Goal: Task Accomplishment & Management: Manage account settings

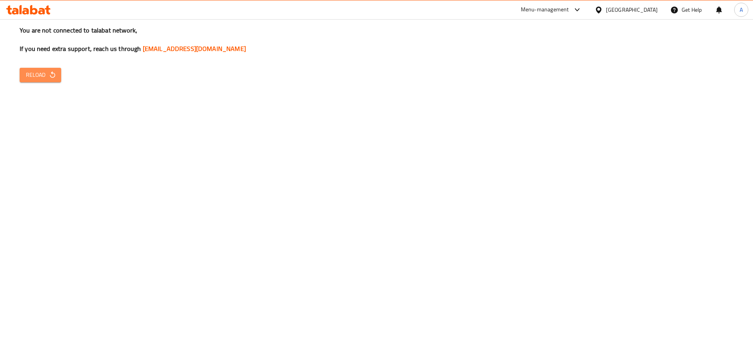
click at [35, 76] on span "Reload" at bounding box center [40, 75] width 29 height 10
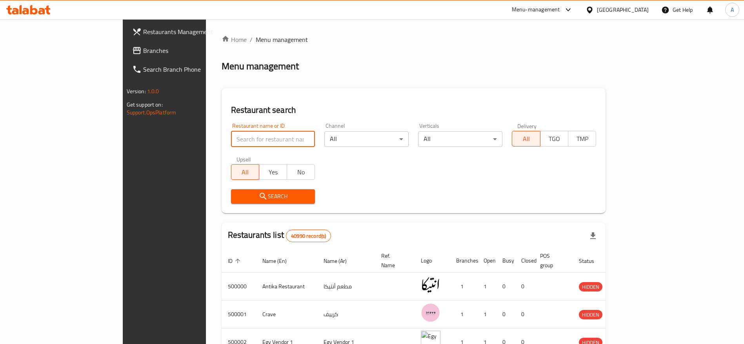
type input "T"
type input "Albeit alsoury"
click button "Search" at bounding box center [273, 196] width 84 height 15
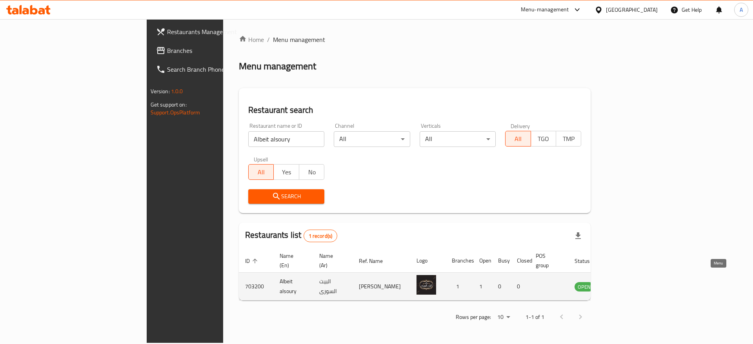
click at [625, 284] on icon "enhanced table" at bounding box center [620, 287] width 9 height 7
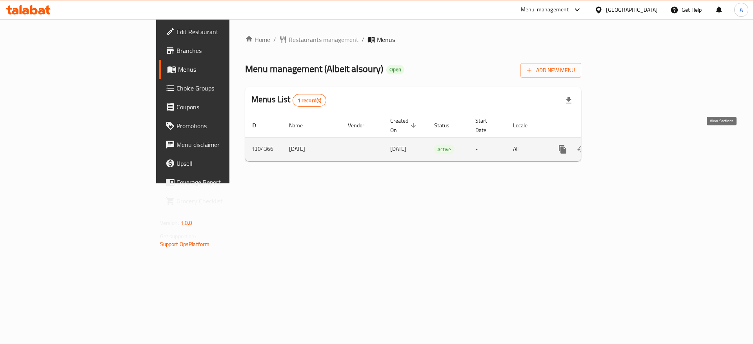
click at [624, 145] on icon "enhanced table" at bounding box center [618, 149] width 9 height 9
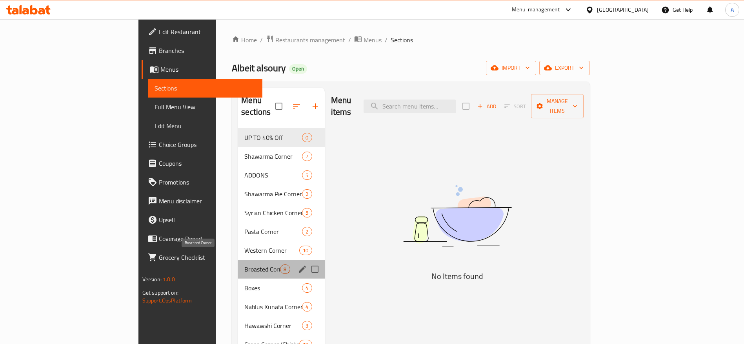
click at [244, 265] on span "Broasted Corner" at bounding box center [262, 269] width 36 height 9
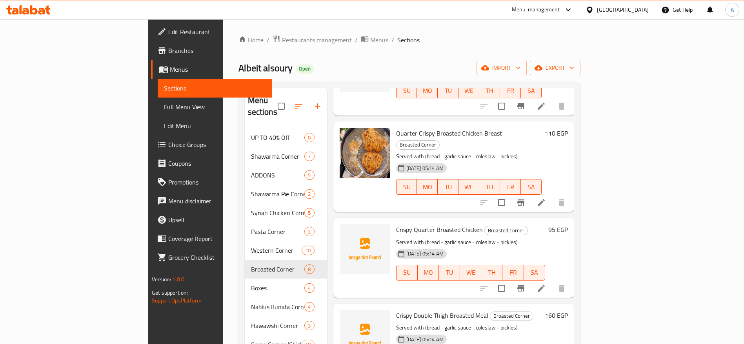
scroll to position [191, 0]
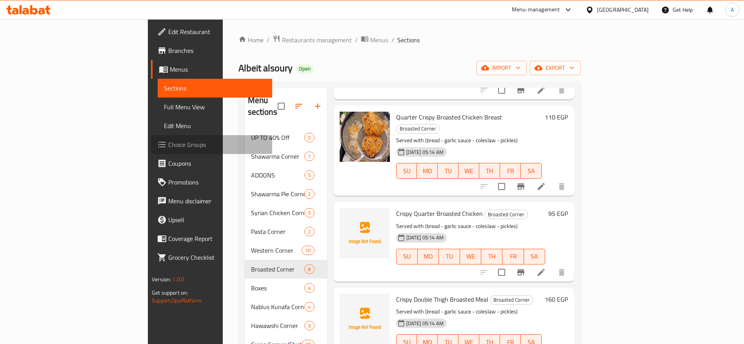
click at [168, 145] on span "Choice Groups" at bounding box center [217, 144] width 98 height 9
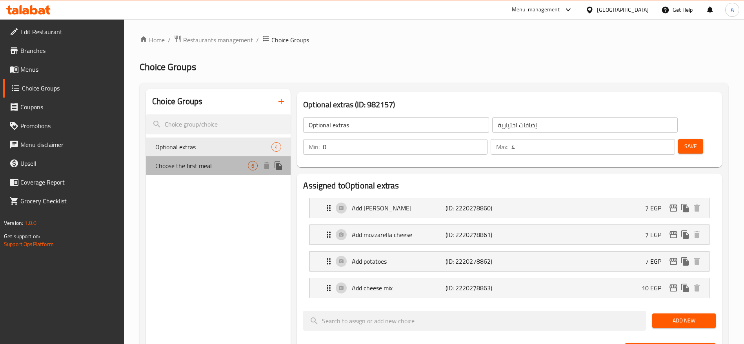
click at [198, 165] on span "Choose the first meal" at bounding box center [201, 165] width 93 height 9
type input "Choose the first meal"
type input "اختر الوجبة الأولى"
type input "1"
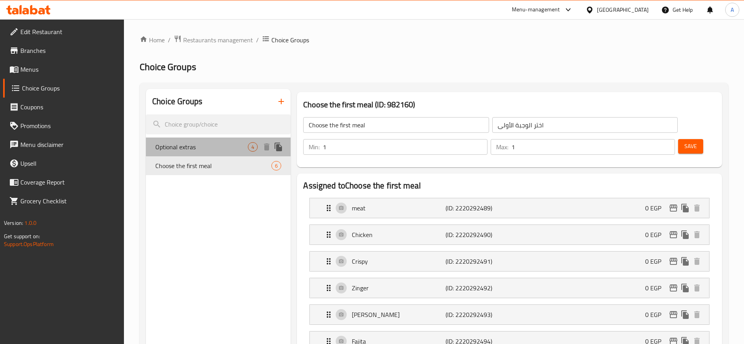
click at [200, 146] on span "Optional extras" at bounding box center [201, 146] width 93 height 9
type input "Optional extras"
type input "إضافات اختيارية"
type input "0"
type input "4"
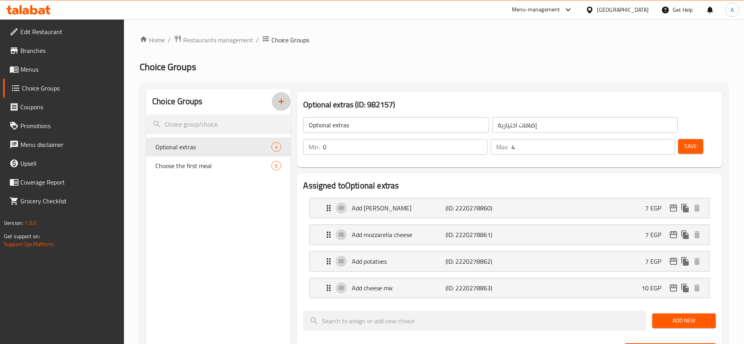
click at [282, 104] on icon "button" at bounding box center [280, 101] width 9 height 9
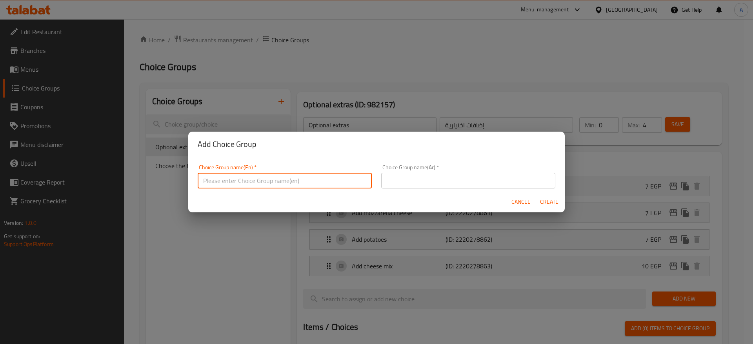
click at [343, 183] on input "text" at bounding box center [285, 181] width 174 height 16
type input "t"
type input "T"
type input "s"
type input "Spicy / Classic"
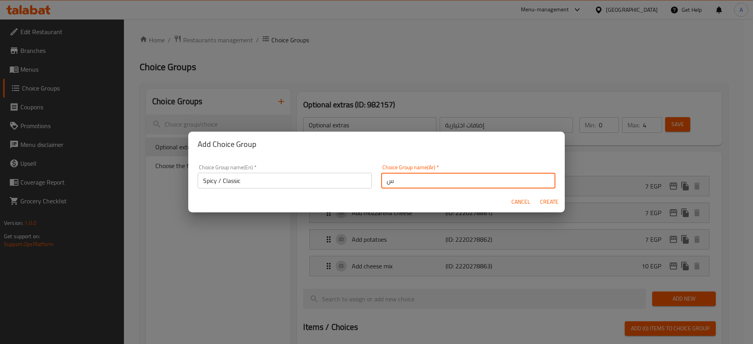
type input "س"
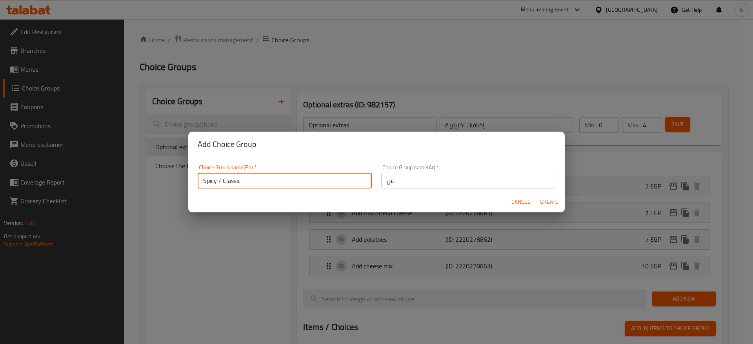
click at [318, 179] on input "Spicy / Classic" at bounding box center [285, 181] width 174 height 16
click at [221, 180] on input "Spicy / Classic" at bounding box center [285, 181] width 174 height 16
click at [254, 179] on input "Spicy or Classic" at bounding box center [285, 181] width 174 height 16
type input "Spicy or Classic?"
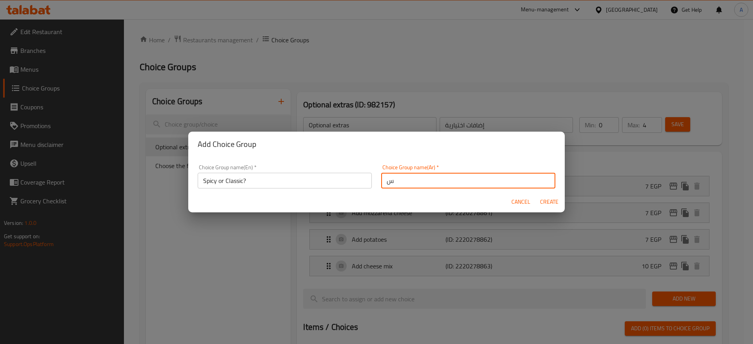
click at [414, 186] on input "س" at bounding box center [468, 181] width 174 height 16
type input "s"
type input "سبايسي ولا عادي؟"
click at [548, 203] on span "Create" at bounding box center [548, 202] width 19 height 10
type input "Spicy or Classic?"
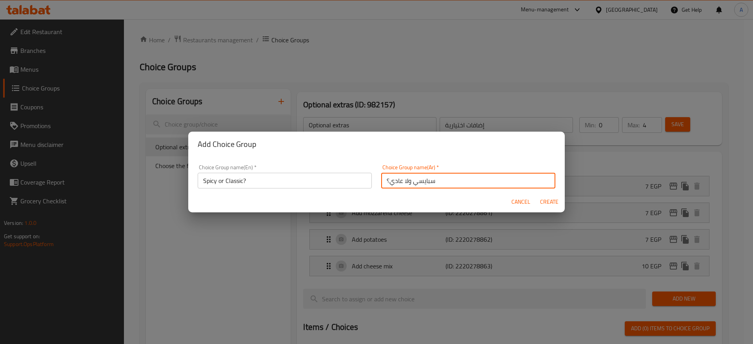
type input "سبايسي ولا عادي؟"
type input "0"
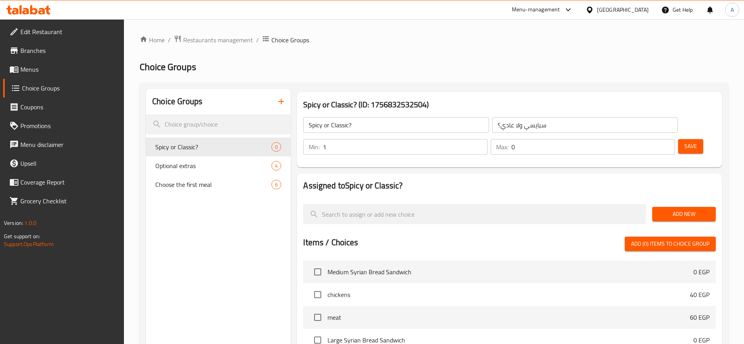
type input "1"
click at [487, 139] on input "1" at bounding box center [405, 147] width 165 height 16
type input "1"
click at [656, 139] on input "1" at bounding box center [592, 147] width 163 height 16
click at [684, 142] on span "Save" at bounding box center [690, 147] width 13 height 10
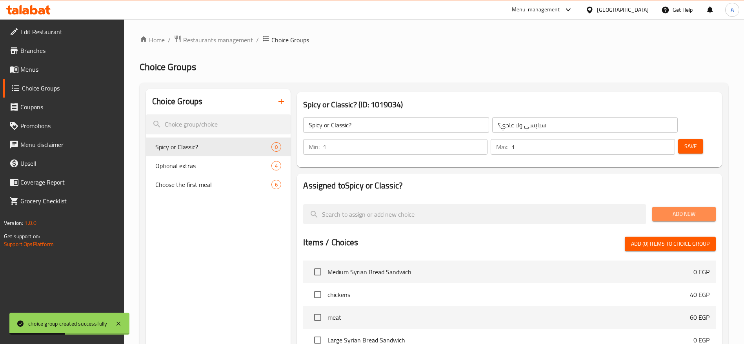
click at [671, 209] on span "Add New" at bounding box center [683, 214] width 51 height 10
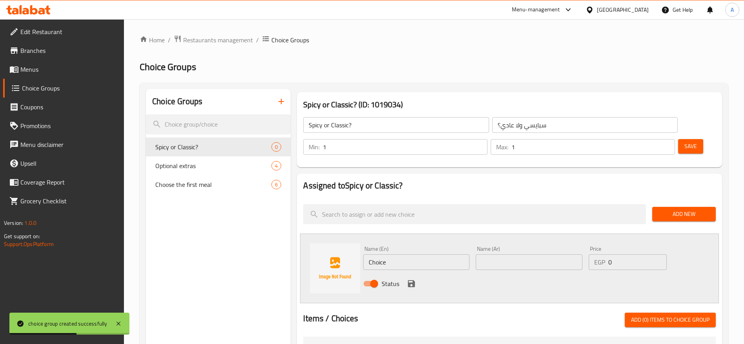
click at [388, 254] on input "Choice" at bounding box center [416, 262] width 106 height 16
type input "س"
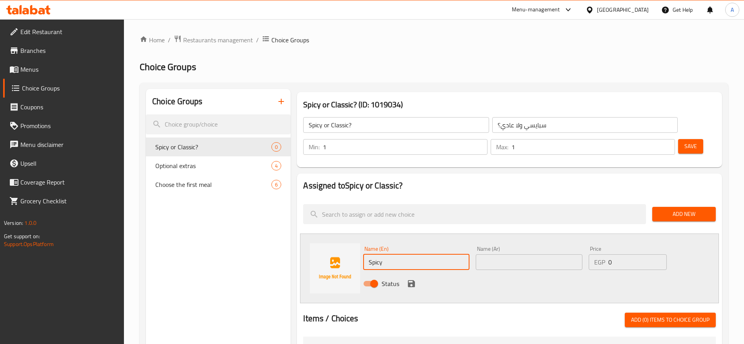
type input "Spicy"
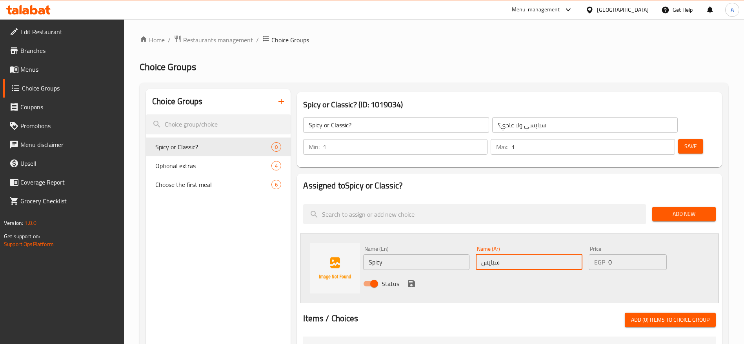
type input "سبايس"
click at [418, 273] on div "Status" at bounding box center [529, 283] width 338 height 21
click at [412, 280] on icon "save" at bounding box center [411, 283] width 7 height 7
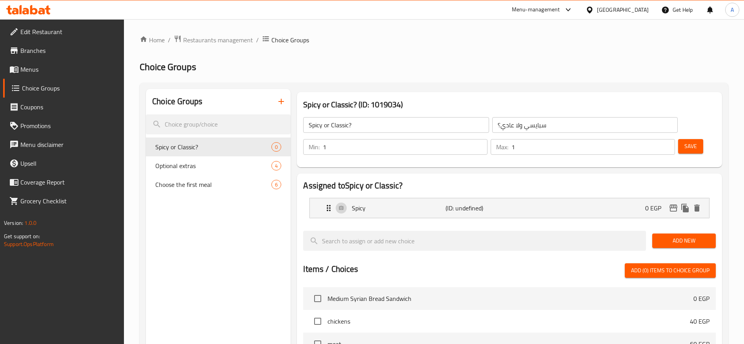
drag, startPoint x: 668, startPoint y: 216, endPoint x: 337, endPoint y: 259, distance: 333.6
click at [337, 259] on div "Assigned to Spicy or Classic? Spicy (ID: undefined) 0 EGP Name (En) Spicy Name …" at bounding box center [509, 335] width 425 height 323
click at [683, 236] on span "Add New" at bounding box center [683, 241] width 51 height 10
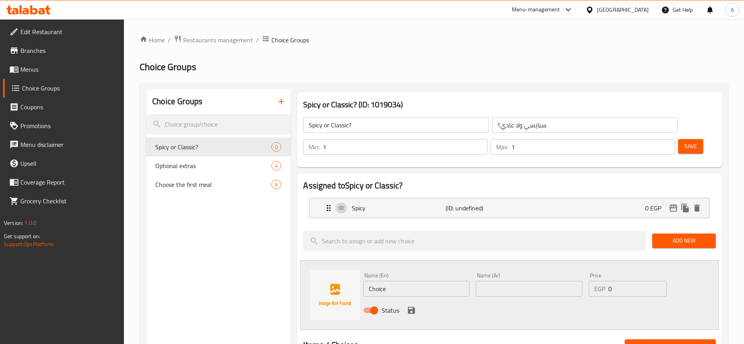
click at [405, 281] on input "Choice" at bounding box center [416, 289] width 106 height 16
type input "T"
type input "Classic"
type input "عادي"
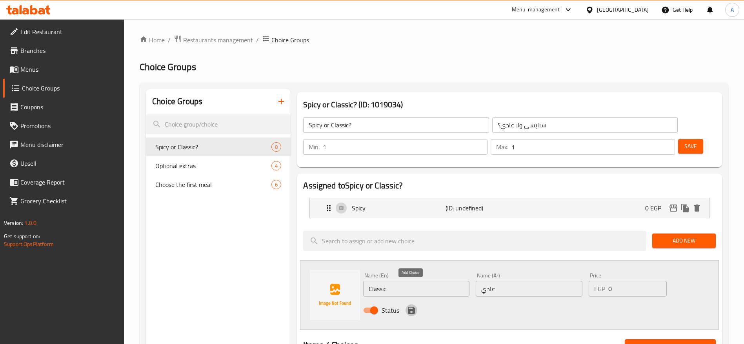
click at [412, 306] on icon "save" at bounding box center [411, 310] width 9 height 9
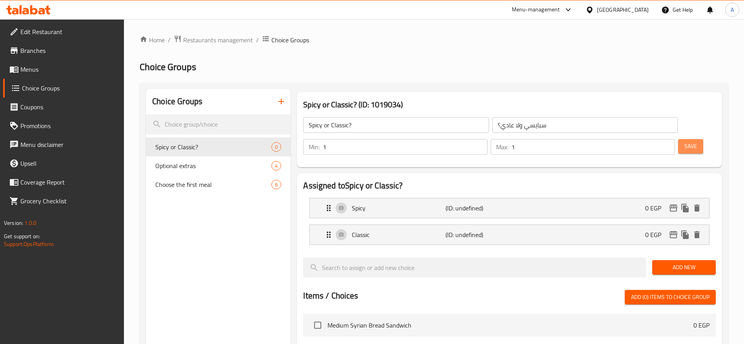
click at [684, 142] on span "Save" at bounding box center [690, 147] width 13 height 10
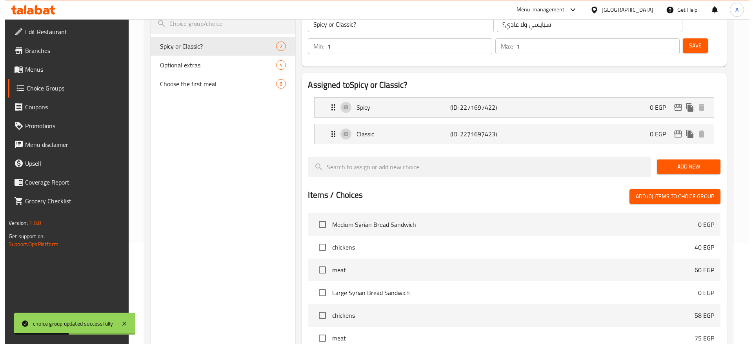
scroll to position [238, 0]
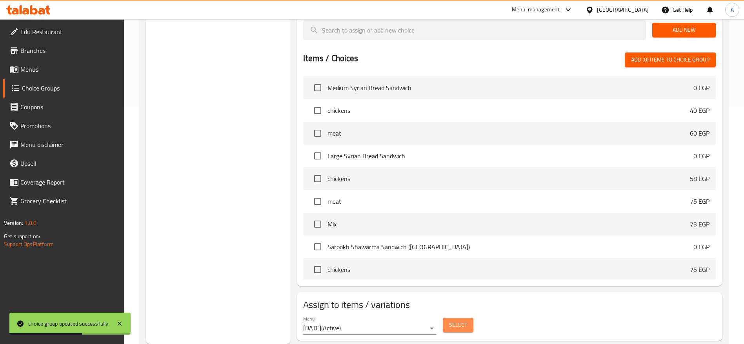
click at [456, 320] on span "Select" at bounding box center [458, 325] width 18 height 10
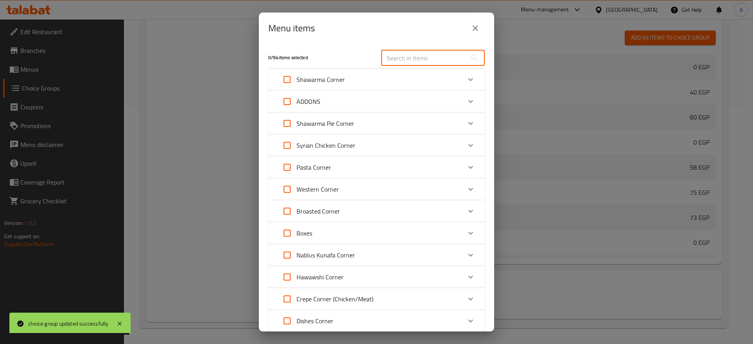
click at [428, 60] on input "text" at bounding box center [423, 58] width 85 height 16
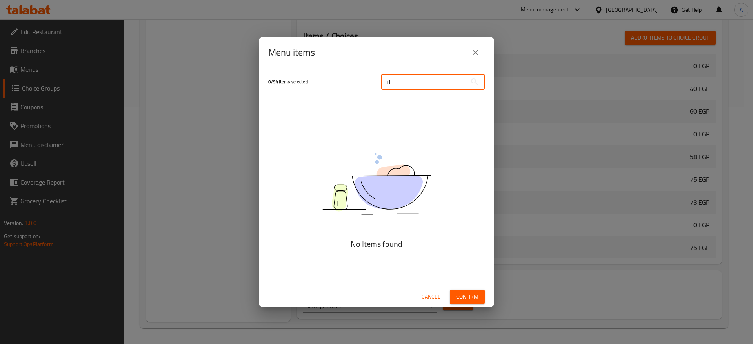
type input "ل"
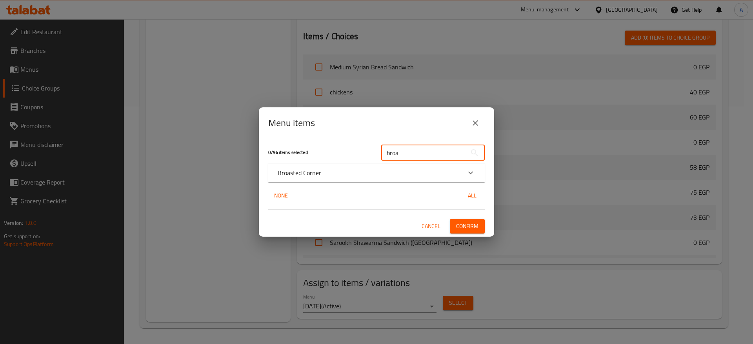
type input "broa"
click at [471, 173] on icon "Expand" at bounding box center [470, 173] width 5 height 3
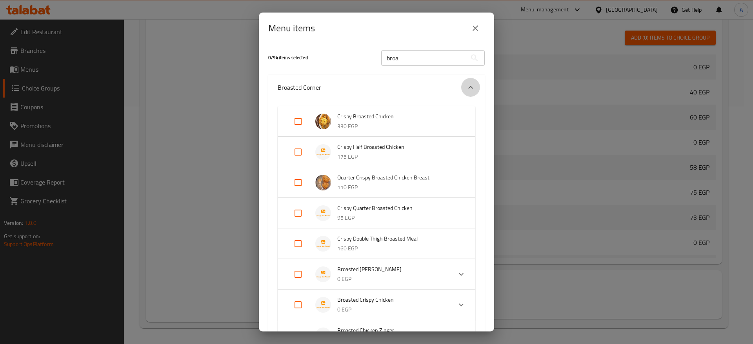
click at [466, 86] on icon "Expand" at bounding box center [470, 87] width 9 height 9
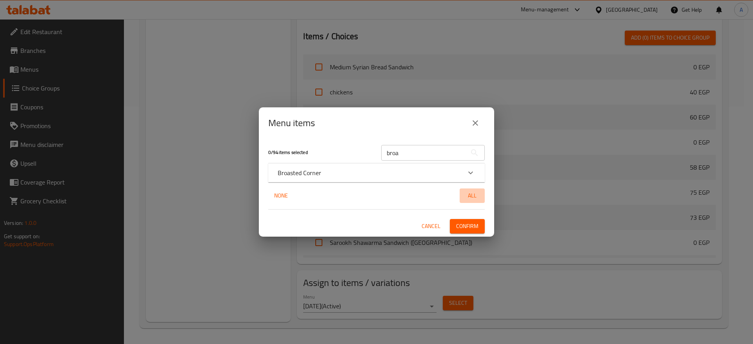
click at [470, 193] on span "All" at bounding box center [472, 196] width 19 height 10
checkbox input "true"
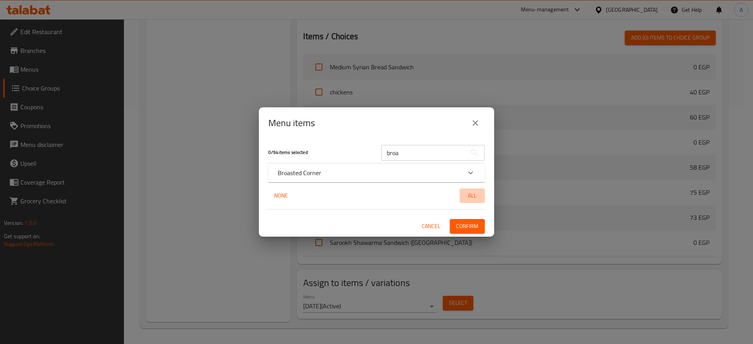
checkbox input "true"
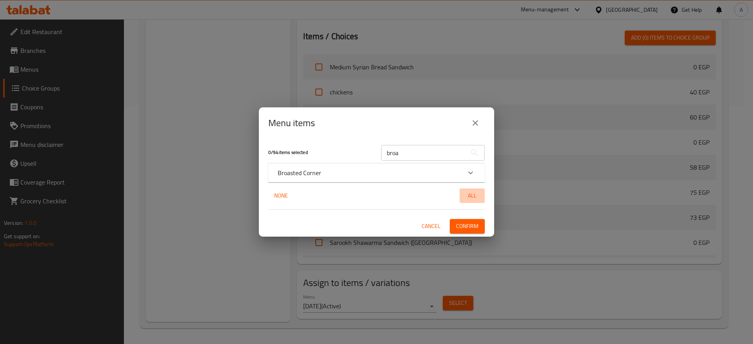
checkbox input "true"
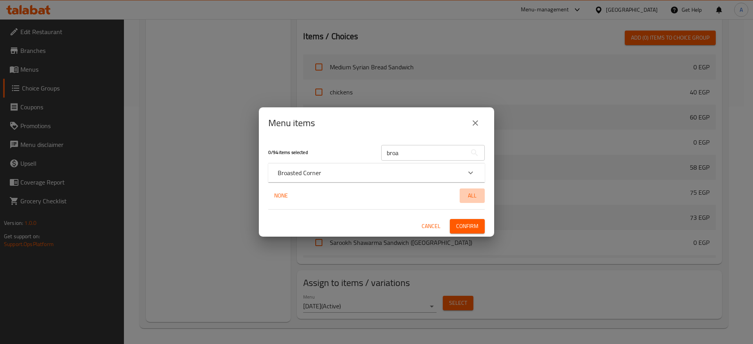
checkbox input "true"
click at [472, 196] on span "All" at bounding box center [472, 196] width 19 height 10
click at [447, 156] on input "broa" at bounding box center [423, 153] width 85 height 16
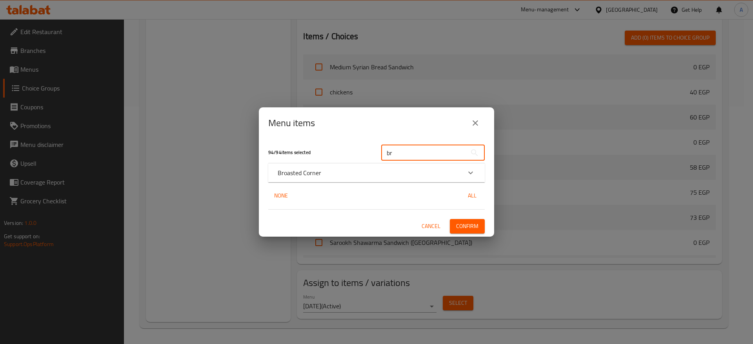
type input "b"
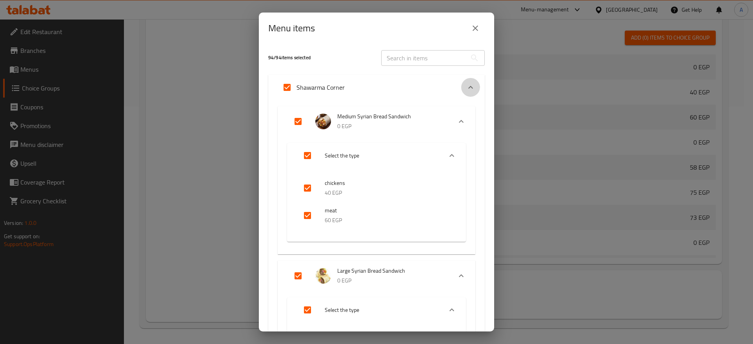
click at [466, 83] on icon "Expand" at bounding box center [470, 87] width 9 height 9
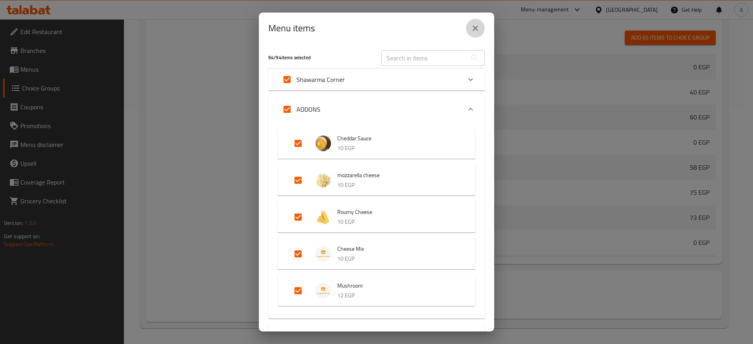
click at [472, 32] on icon "close" at bounding box center [474, 28] width 9 height 9
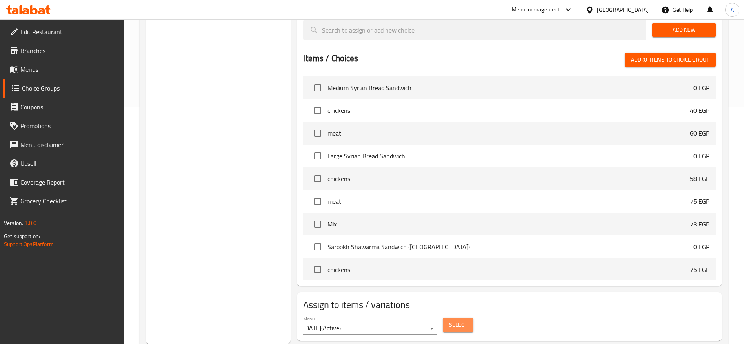
click at [451, 320] on span "Select" at bounding box center [458, 325] width 18 height 10
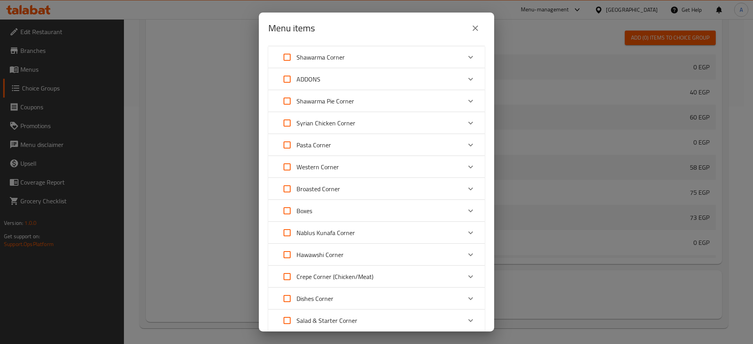
scroll to position [25, 0]
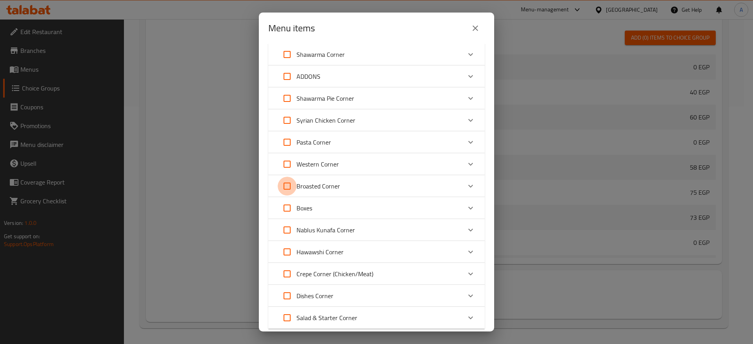
click at [286, 183] on input "Expand" at bounding box center [287, 186] width 19 height 19
checkbox input "true"
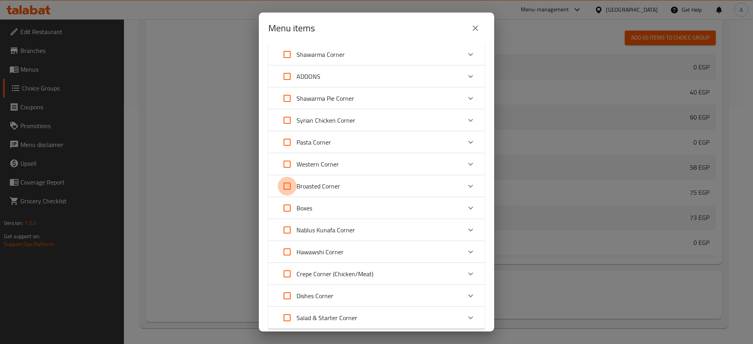
checkbox input "true"
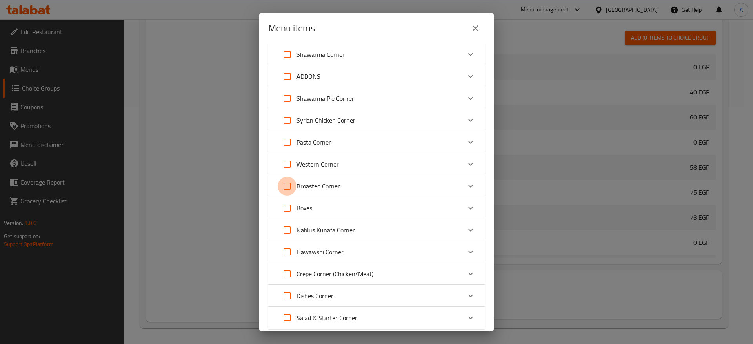
checkbox input "true"
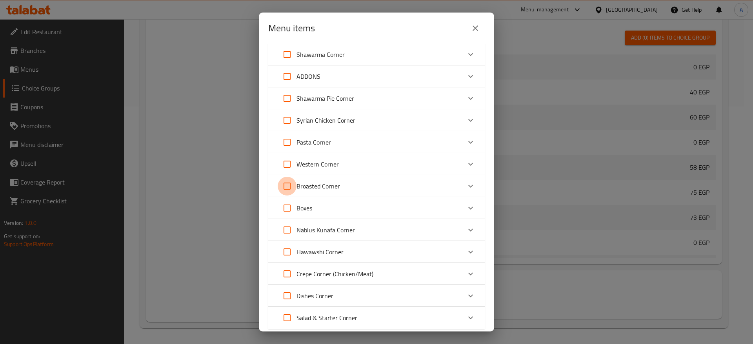
checkbox input "true"
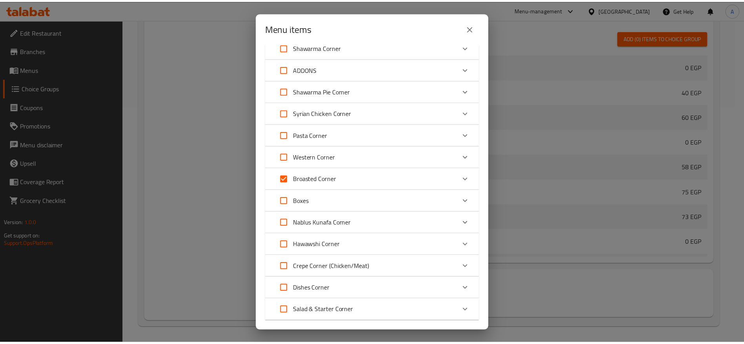
scroll to position [77, 0]
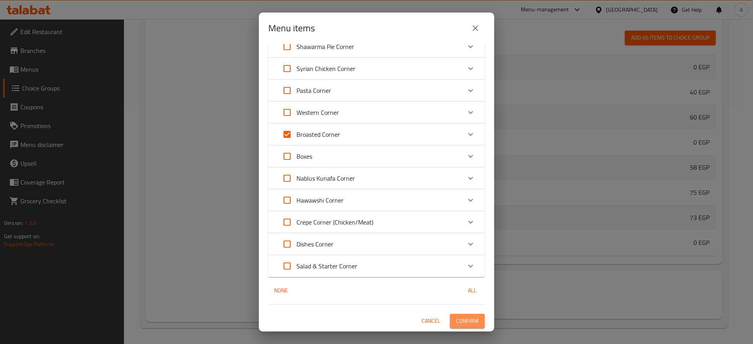
click at [462, 321] on span "Confirm" at bounding box center [467, 321] width 22 height 10
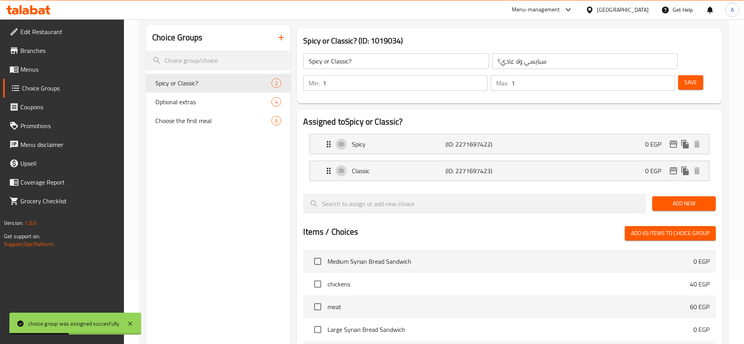
scroll to position [0, 0]
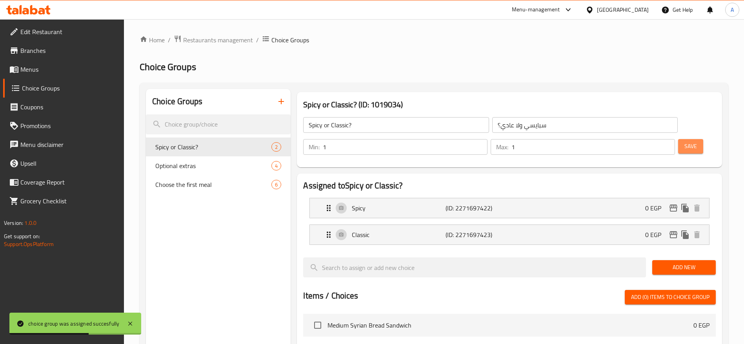
click at [684, 142] on span "Save" at bounding box center [690, 147] width 13 height 10
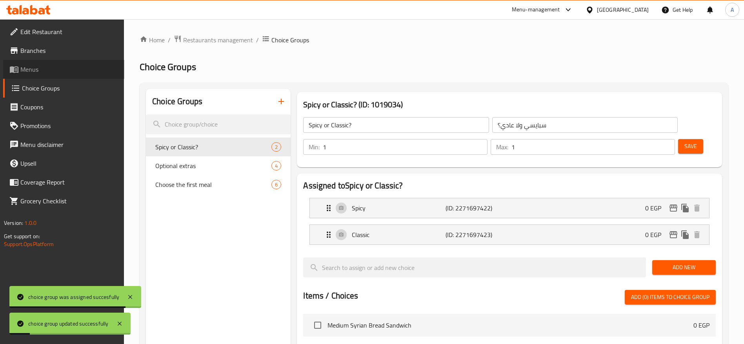
click at [38, 70] on span "Menus" at bounding box center [69, 69] width 98 height 9
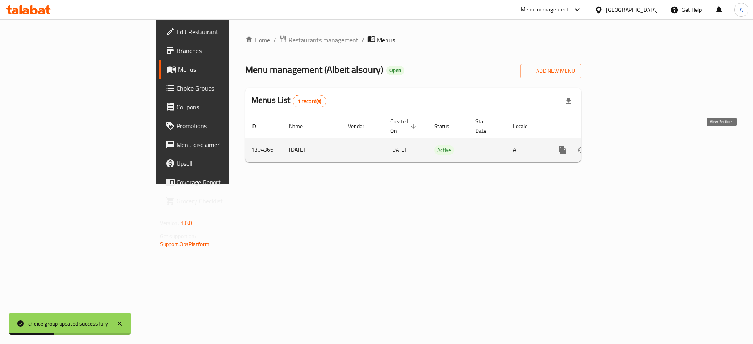
click at [624, 145] on icon "enhanced table" at bounding box center [618, 149] width 9 height 9
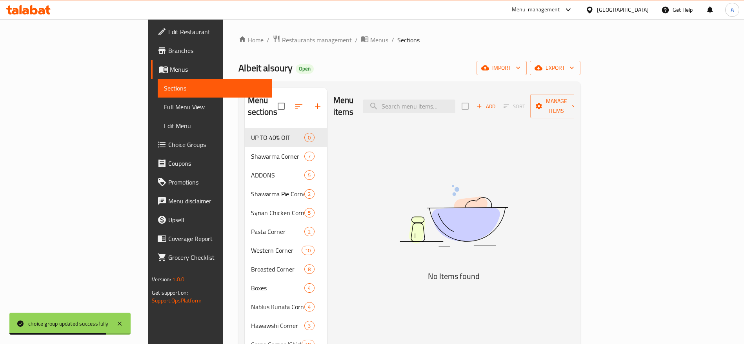
click at [44, 10] on icon at bounding box center [41, 11] width 7 height 7
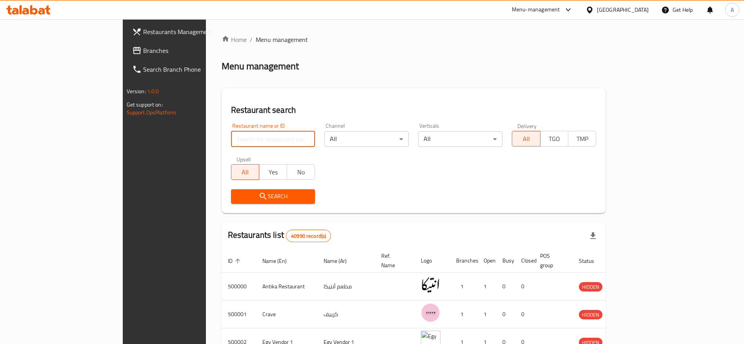
drag, startPoint x: 0, startPoint y: 0, endPoint x: 220, endPoint y: 136, distance: 258.1
click at [231, 136] on input "search" at bounding box center [273, 139] width 84 height 16
type input "Surf &Turf"
click button "Search" at bounding box center [273, 196] width 84 height 15
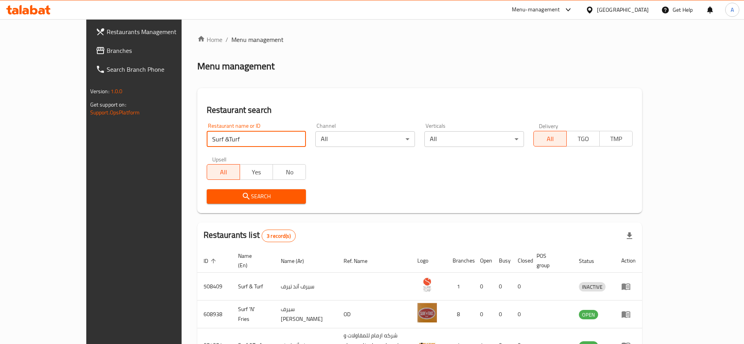
scroll to position [46, 0]
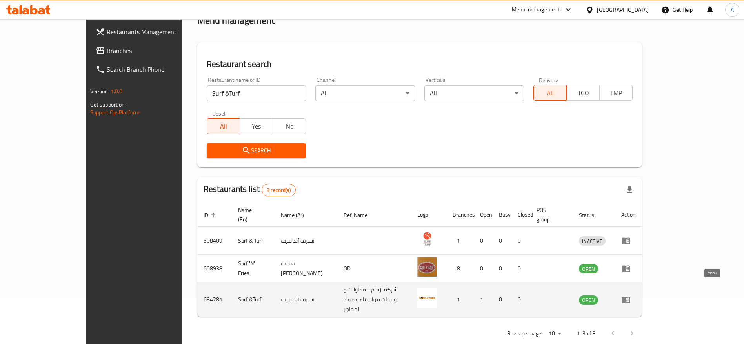
click at [630, 297] on icon "enhanced table" at bounding box center [625, 300] width 9 height 7
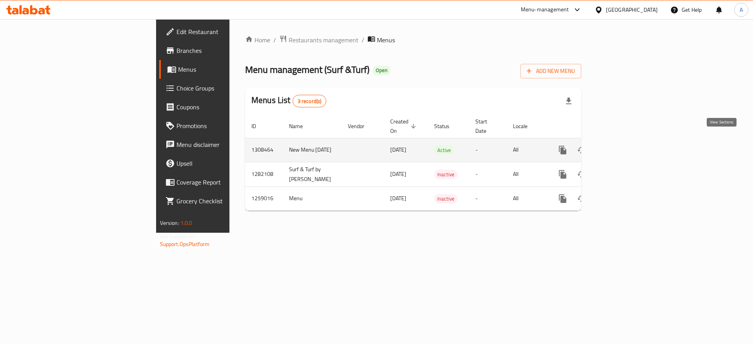
click at [628, 147] on link "enhanced table" at bounding box center [619, 150] width 19 height 19
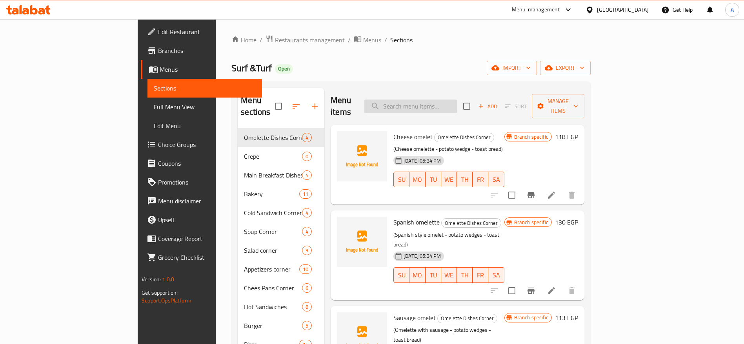
click at [455, 100] on input "search" at bounding box center [410, 107] width 93 height 14
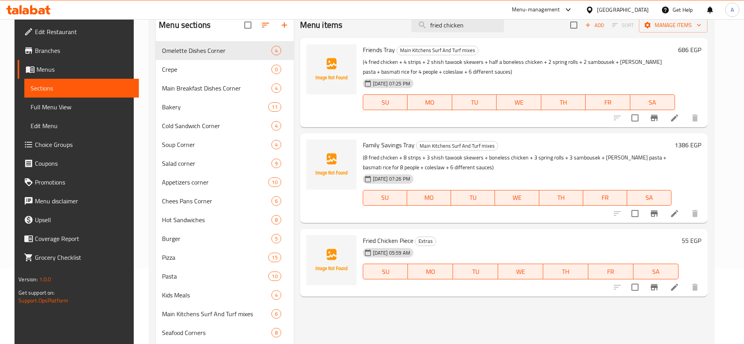
scroll to position [65, 0]
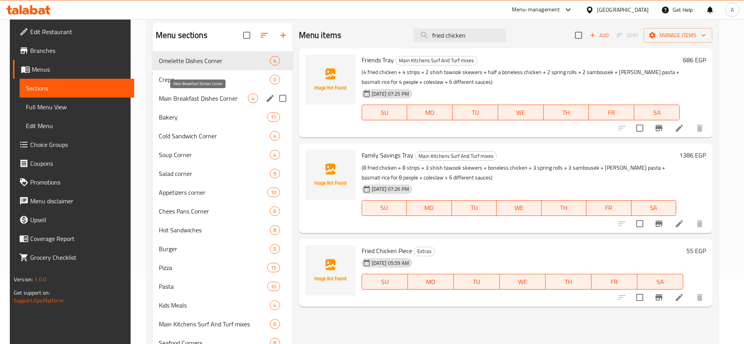
type input "fried chicken"
click at [220, 97] on span "Main Breakfast Dishes Corner" at bounding box center [203, 98] width 89 height 9
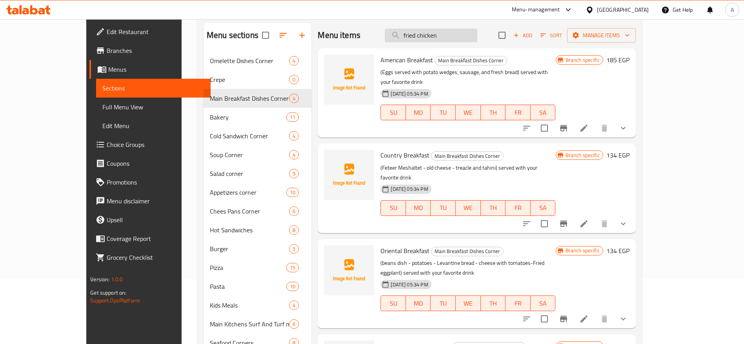
click at [470, 33] on input "fried chicken" at bounding box center [431, 36] width 93 height 14
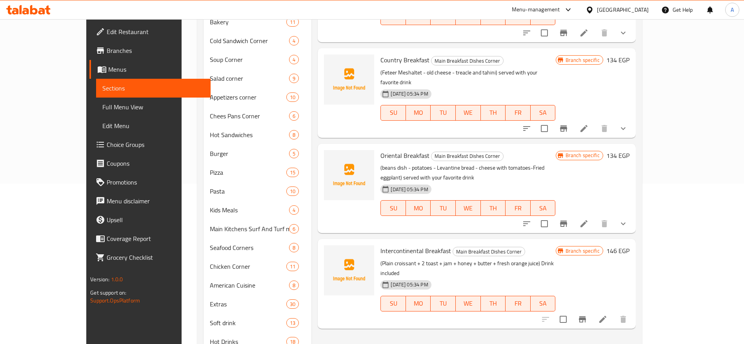
scroll to position [161, 0]
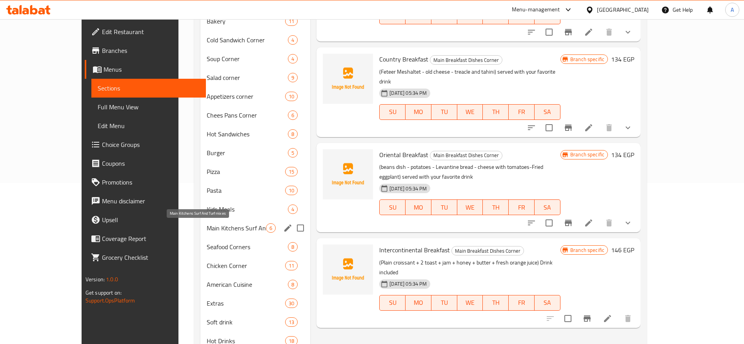
click at [222, 224] on span "Main Kitchens Surf And Turf mixes" at bounding box center [236, 227] width 59 height 9
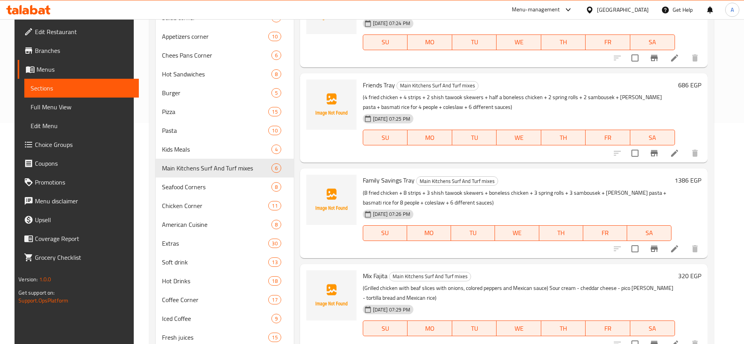
scroll to position [223, 0]
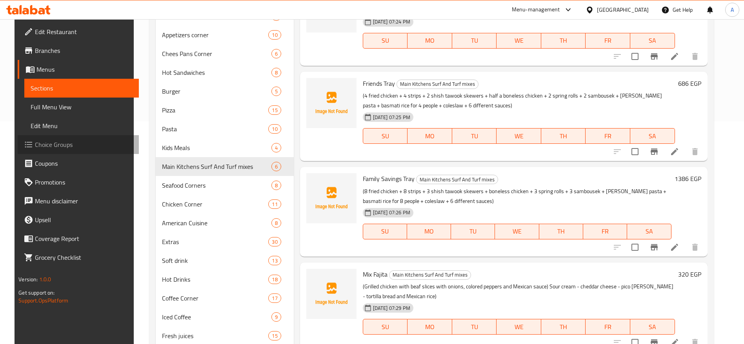
click at [38, 144] on span "Choice Groups" at bounding box center [84, 144] width 98 height 9
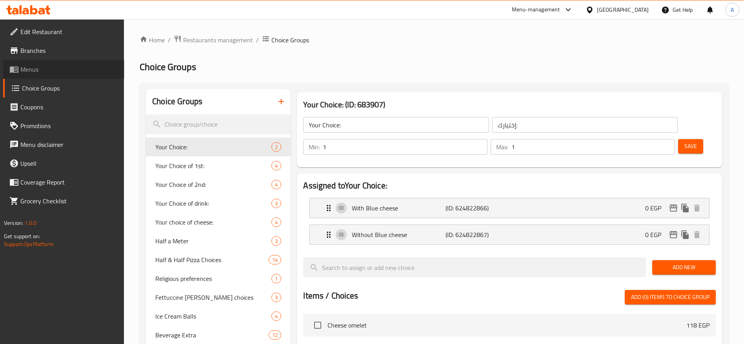
click at [56, 71] on span "Menus" at bounding box center [69, 69] width 98 height 9
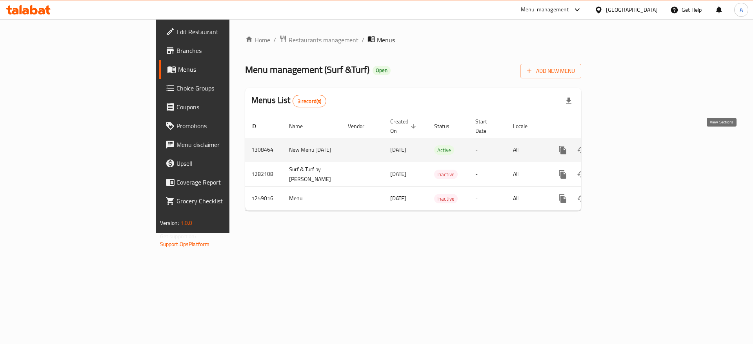
click at [624, 145] on icon "enhanced table" at bounding box center [618, 149] width 9 height 9
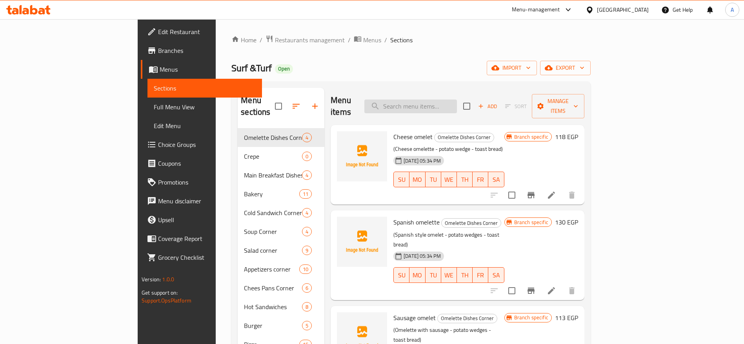
click at [457, 100] on input "search" at bounding box center [410, 107] width 93 height 14
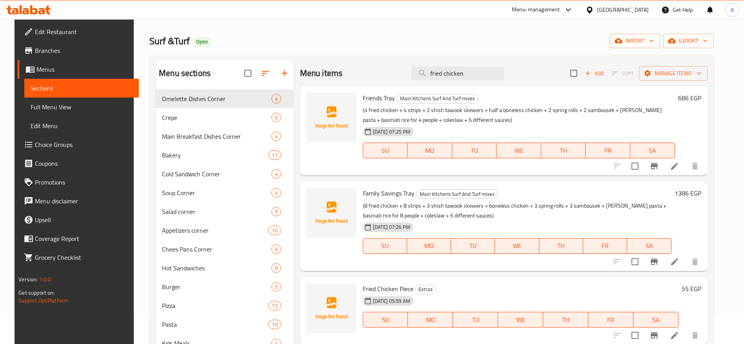
scroll to position [91, 0]
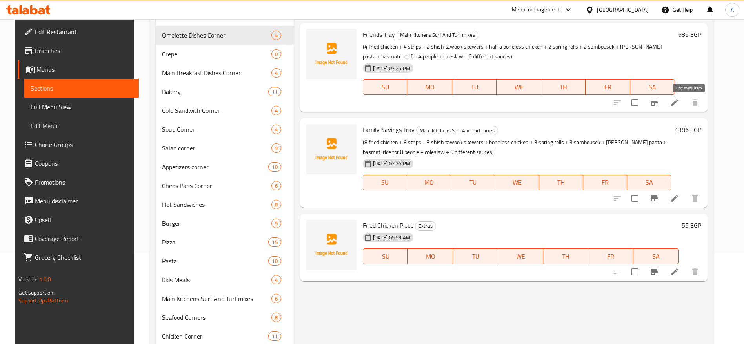
type input "fried chicken"
click at [678, 104] on icon at bounding box center [674, 102] width 7 height 7
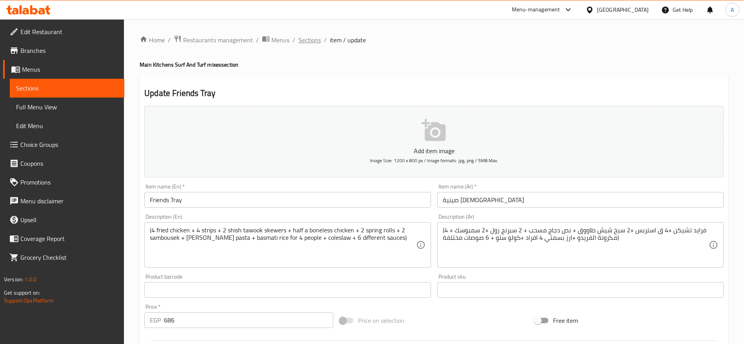
click at [309, 39] on span "Sections" at bounding box center [309, 39] width 22 height 9
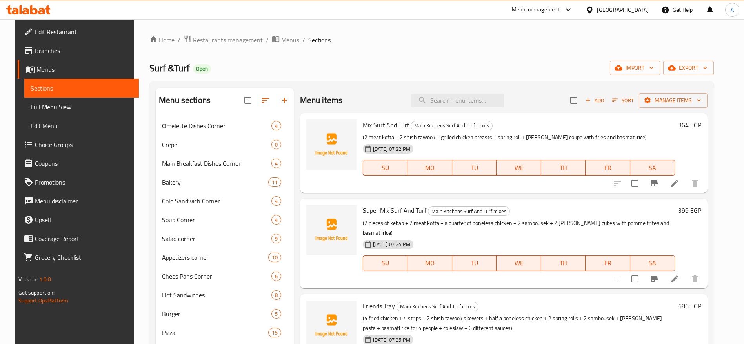
click at [162, 42] on link "Home" at bounding box center [161, 39] width 25 height 9
